Goal: Transaction & Acquisition: Purchase product/service

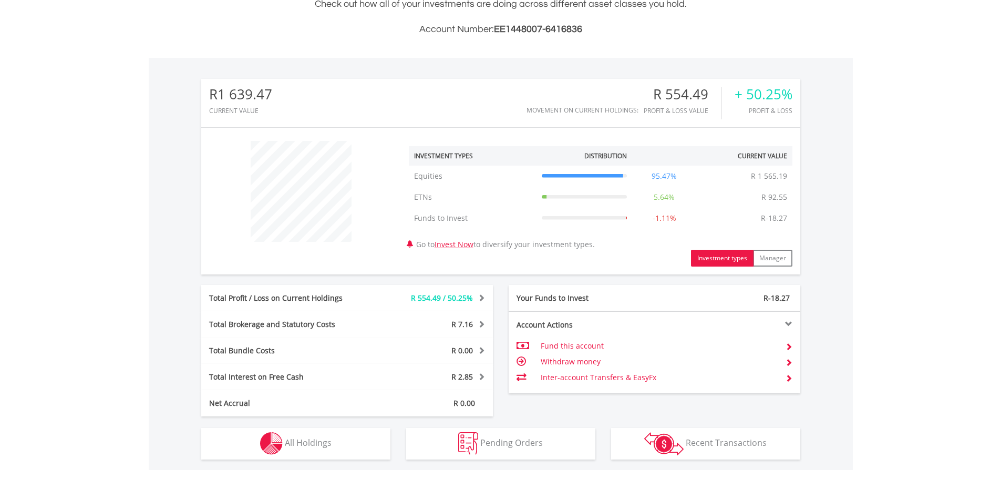
scroll to position [431, 0]
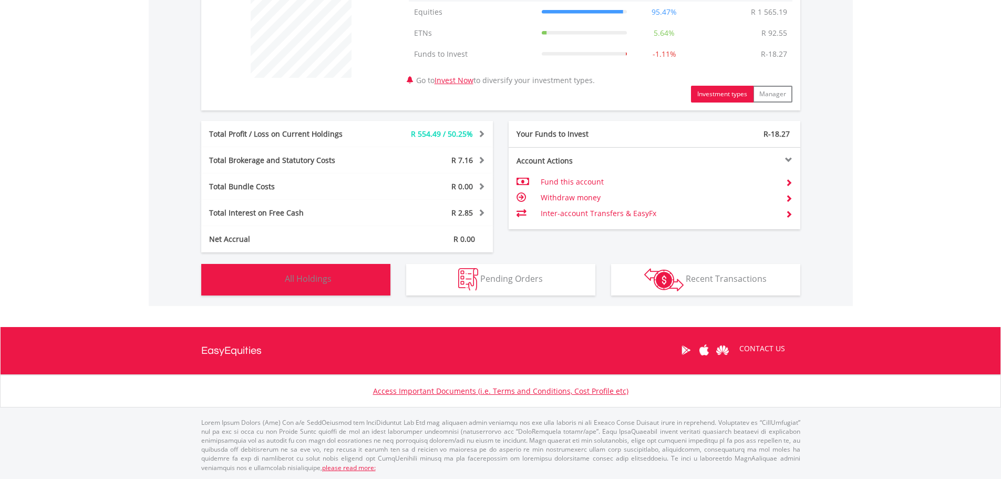
click at [250, 279] on button "Holdings All Holdings" at bounding box center [295, 280] width 189 height 32
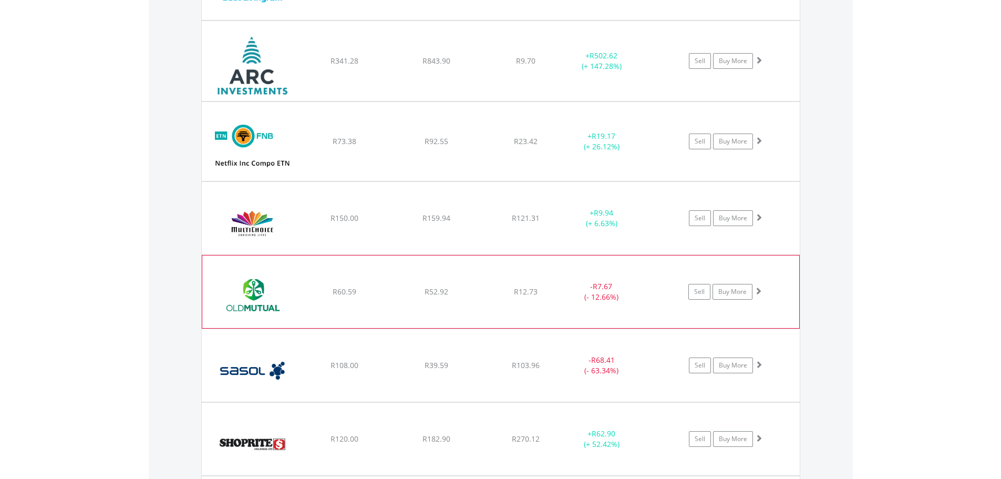
scroll to position [863, 0]
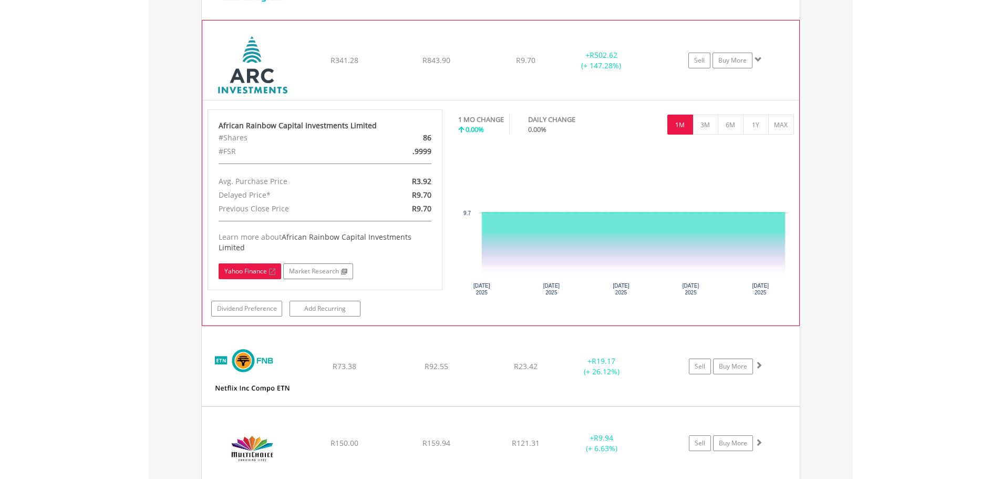
click at [268, 274] on link "Yahoo Finance" at bounding box center [250, 271] width 63 height 16
click at [264, 87] on img at bounding box center [253, 66] width 90 height 64
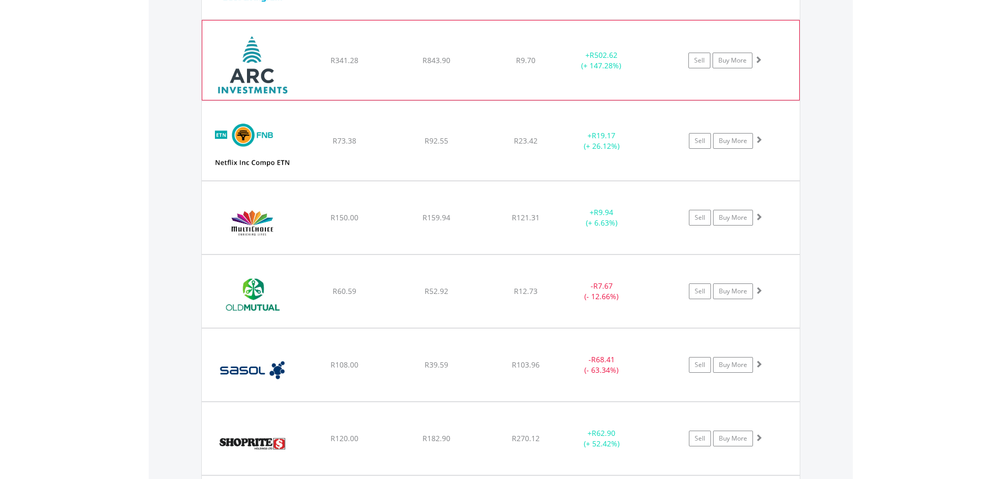
click at [259, 74] on img at bounding box center [253, 66] width 90 height 64
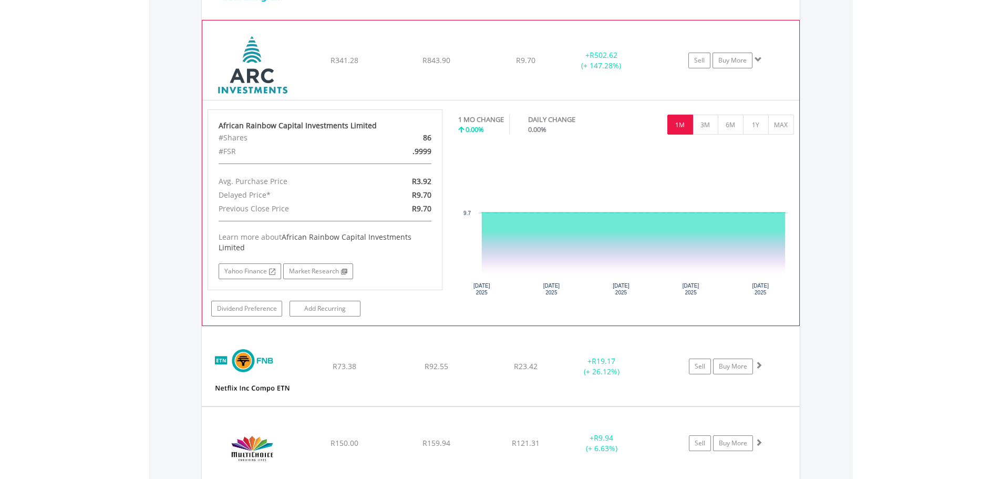
drag, startPoint x: 304, startPoint y: 92, endPoint x: 255, endPoint y: 85, distance: 49.3
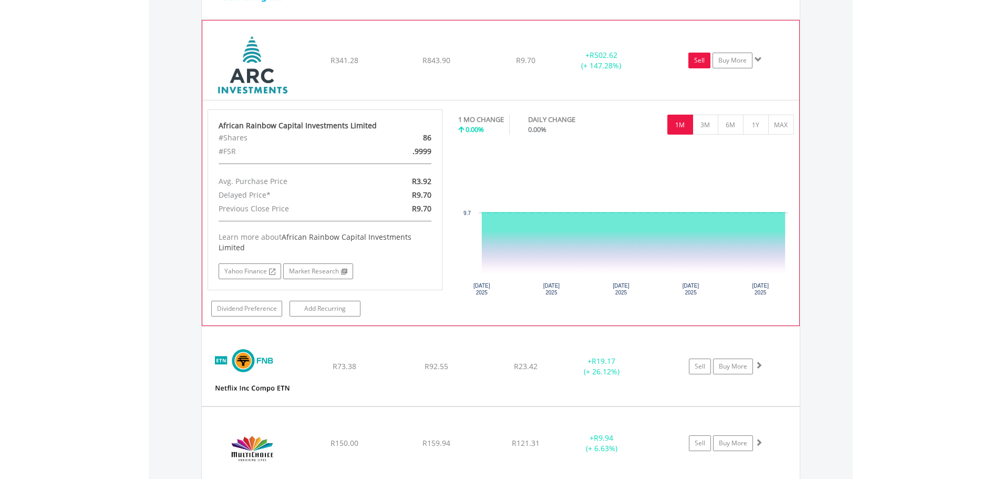
click at [704, 64] on link "Sell" at bounding box center [699, 61] width 22 height 16
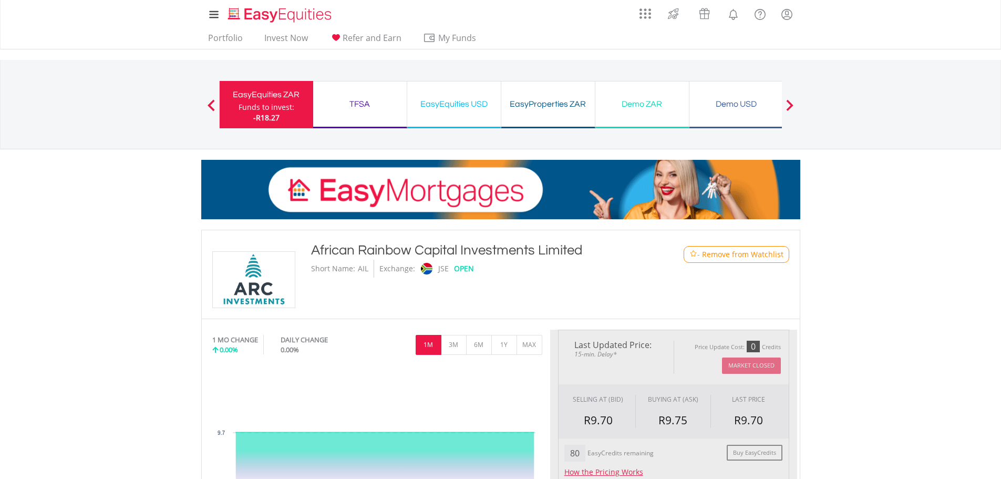
type input "******"
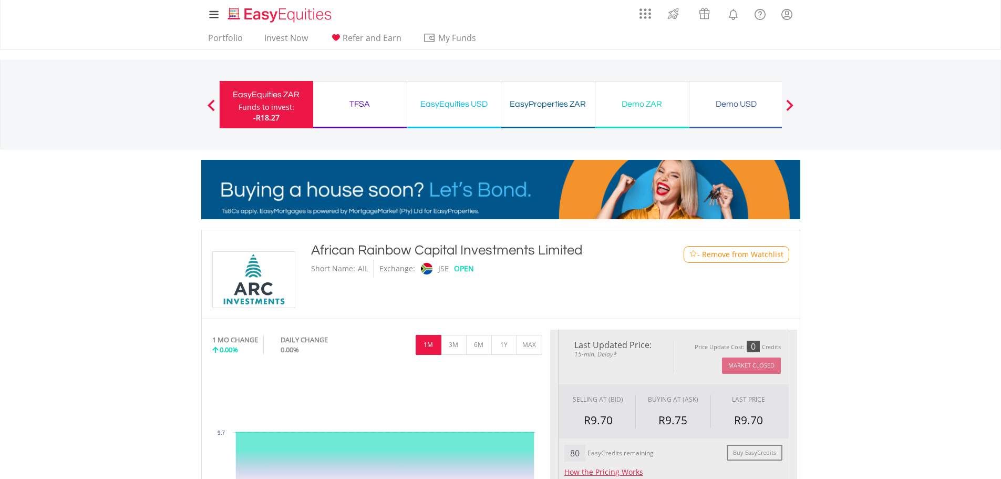
type input "******"
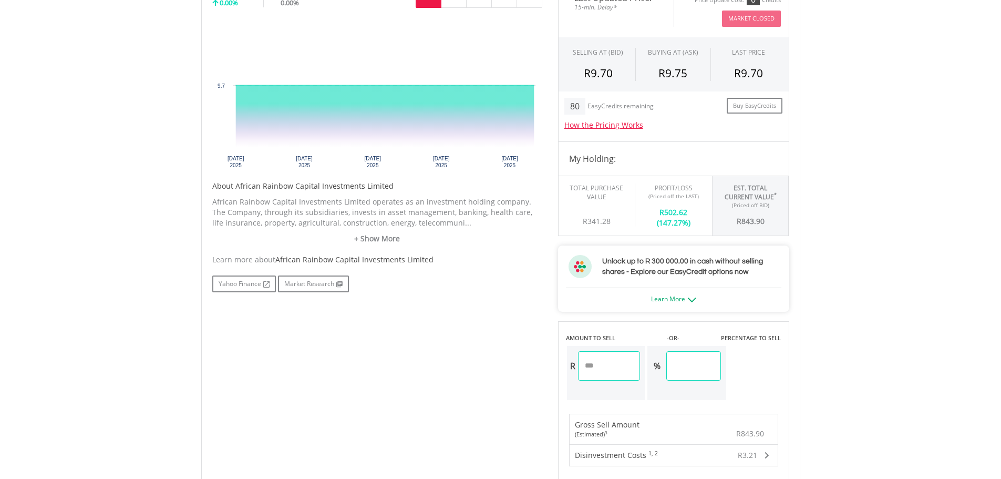
scroll to position [314, 0]
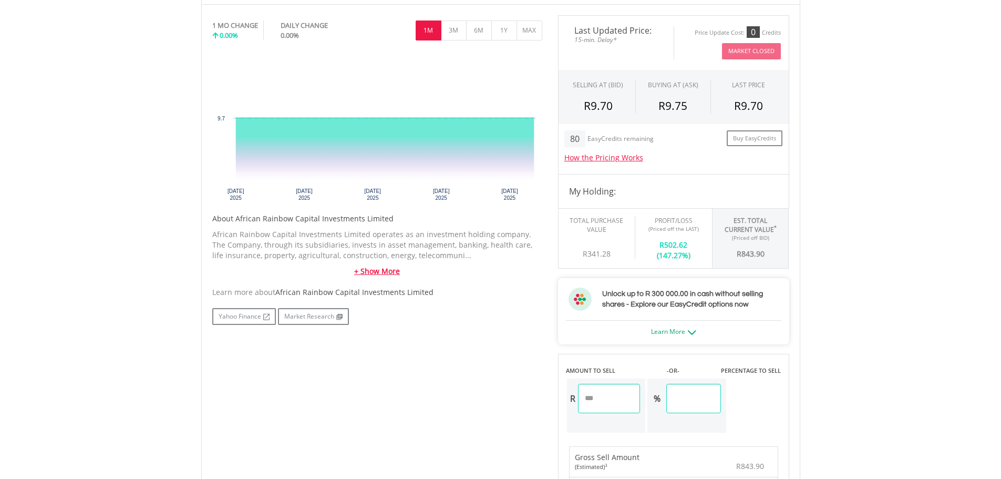
click at [381, 269] on link "+ Show More" at bounding box center [377, 271] width 330 height 11
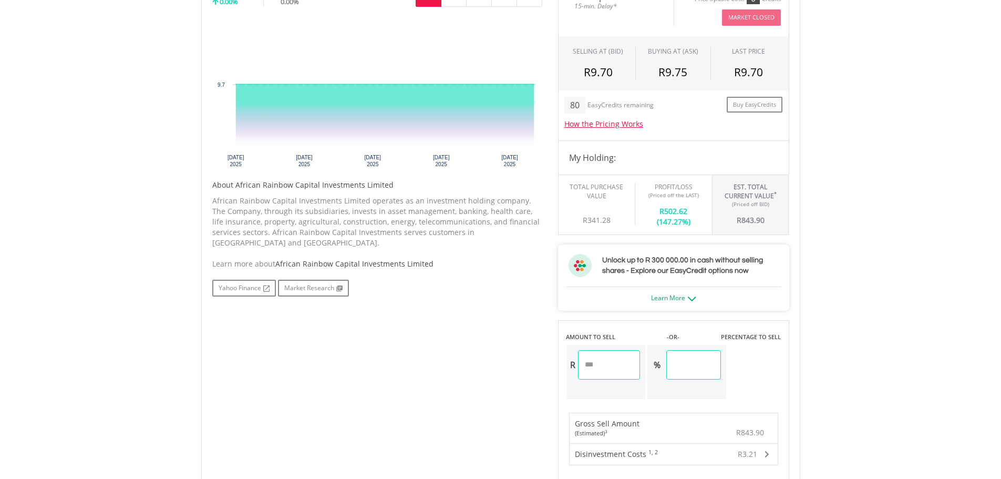
scroll to position [367, 0]
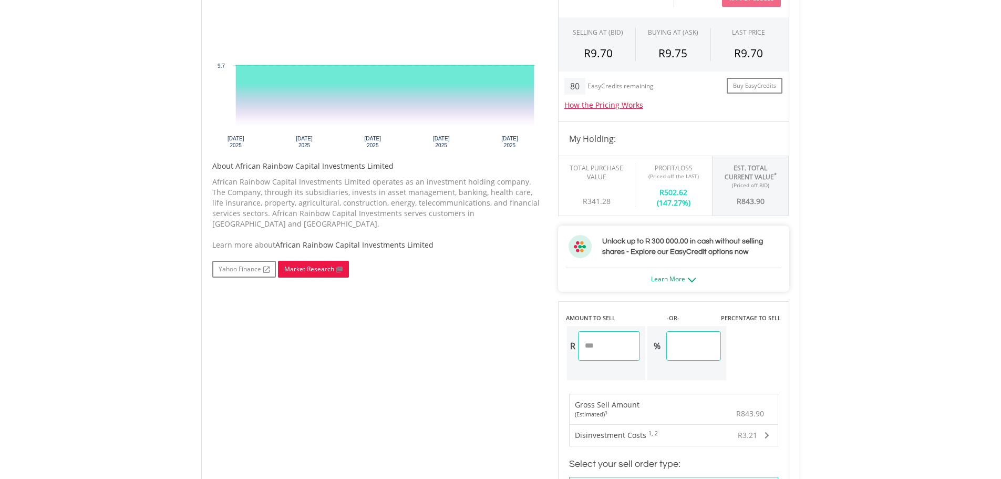
click at [320, 269] on link "Market Research" at bounding box center [313, 269] width 71 height 17
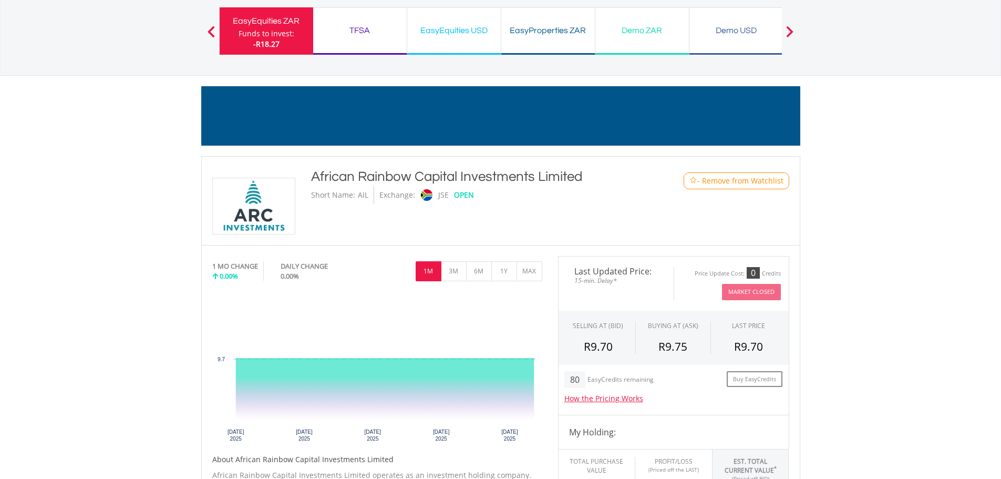
scroll to position [0, 0]
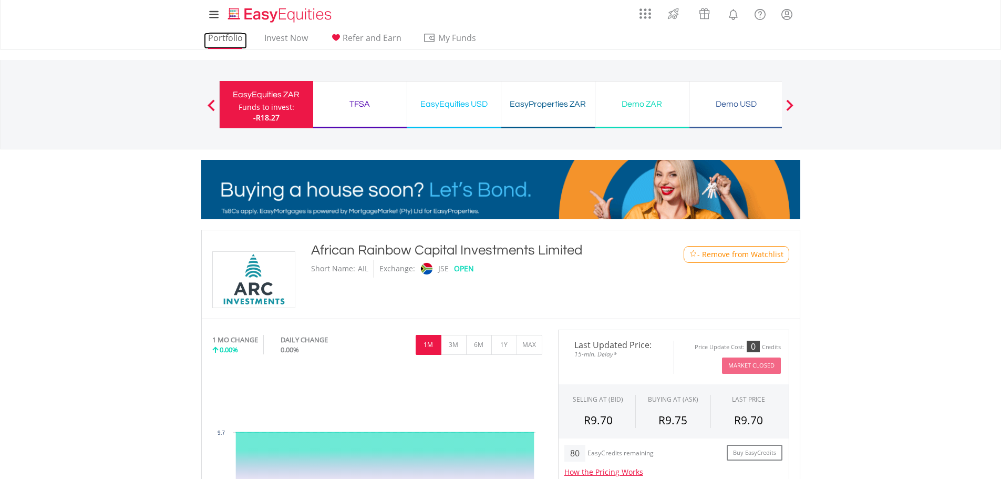
click at [232, 39] on link "Portfolio" at bounding box center [225, 41] width 43 height 16
